Goal: Understand site structure: Understand site structure

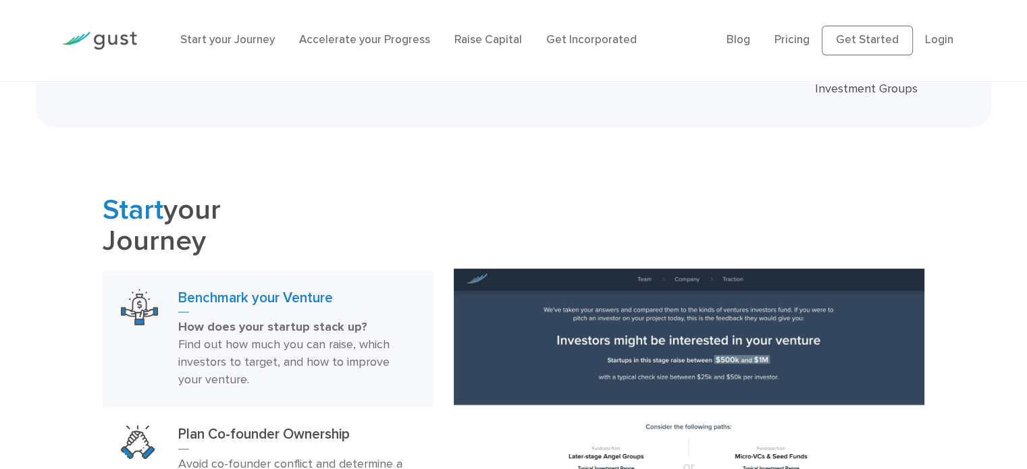
scroll to position [638, 0]
click at [484, 40] on link "Raise Capital" at bounding box center [489, 40] width 68 height 14
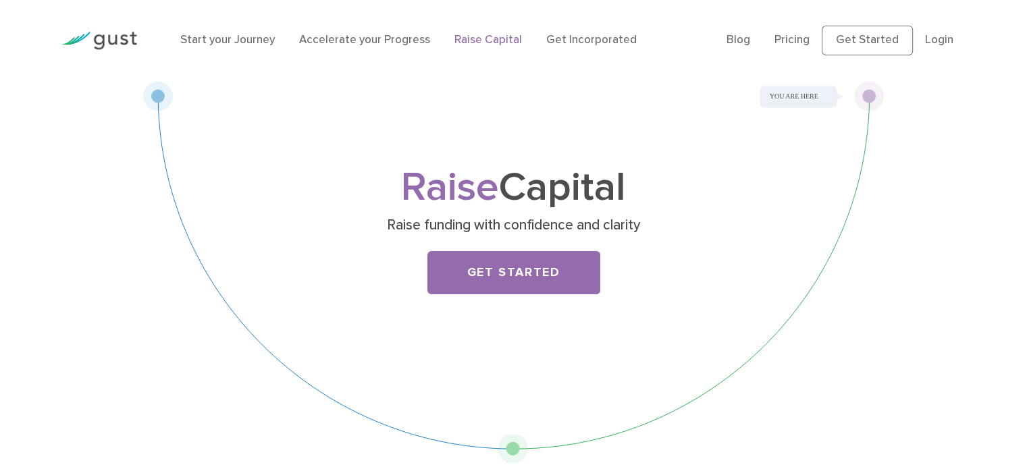
click at [541, 30] on div "Start your Journey Accelerate your Progress Raise Capital Get Incorporated" at bounding box center [443, 40] width 546 height 45
click at [546, 39] on link "Get Incorporated" at bounding box center [591, 40] width 91 height 14
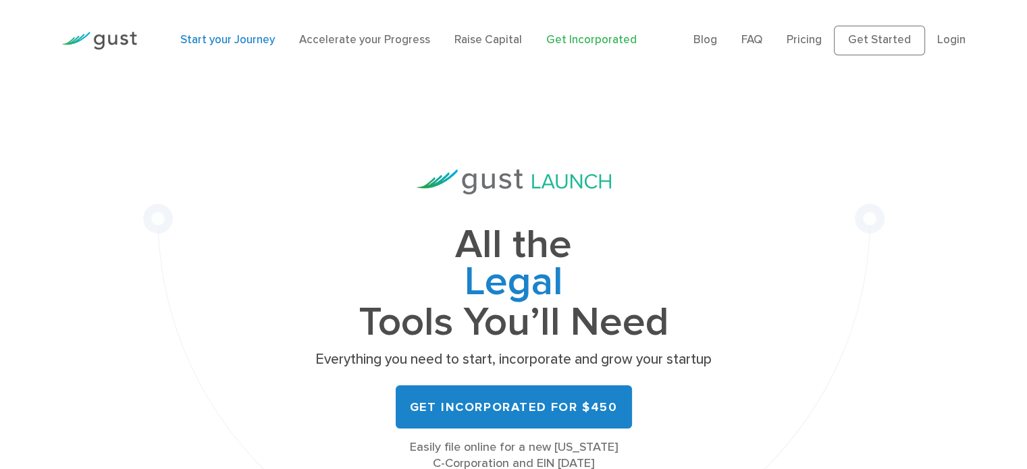
click at [235, 37] on link "Start your Journey" at bounding box center [227, 40] width 95 height 14
